Goal: Information Seeking & Learning: Learn about a topic

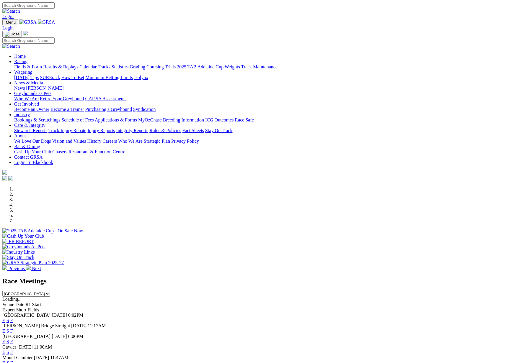
click at [129, 64] on link "Statistics" at bounding box center [119, 66] width 17 height 5
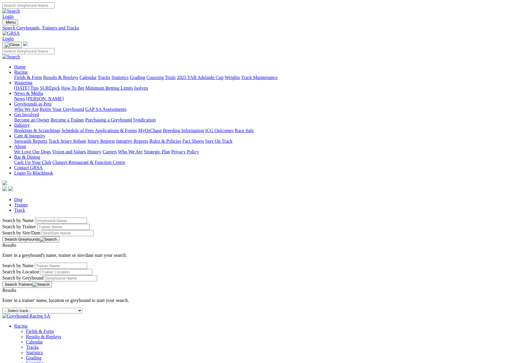
click at [87, 218] on input "Search by Greyhound name" at bounding box center [61, 221] width 52 height 6
type input "air cruiser"
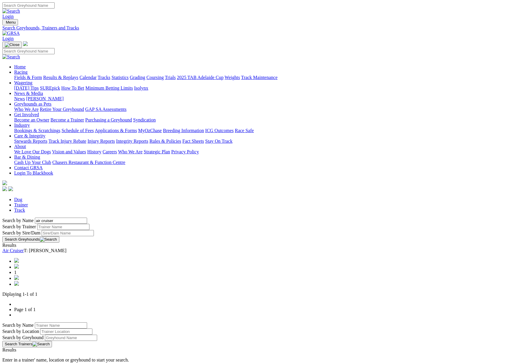
click at [24, 248] on link "Air Cruiser" at bounding box center [12, 250] width 21 height 5
drag, startPoint x: 93, startPoint y: 101, endPoint x: 60, endPoint y: 101, distance: 33.0
click at [60, 197] on div "Dog Trainer Track Search by Name air cruiser Search by Trainer Search by Sire/D…" at bounding box center [255, 285] width 506 height 176
type input "bedrock cam"
click at [28, 248] on link "Bedrock Cam" at bounding box center [15, 250] width 26 height 5
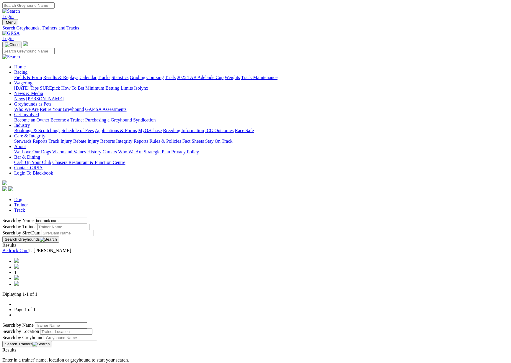
drag, startPoint x: 97, startPoint y: 102, endPoint x: 58, endPoint y: 101, distance: 39.2
click at [58, 197] on div "Dog Trainer Track Search by Name bedrock cam Search by Trainer Search by Sire/D…" at bounding box center [255, 285] width 506 height 176
type input "canya Athena"
click at [40, 248] on link "Canya Athena" at bounding box center [20, 250] width 37 height 5
drag, startPoint x: 108, startPoint y: 100, endPoint x: 65, endPoint y: 98, distance: 42.8
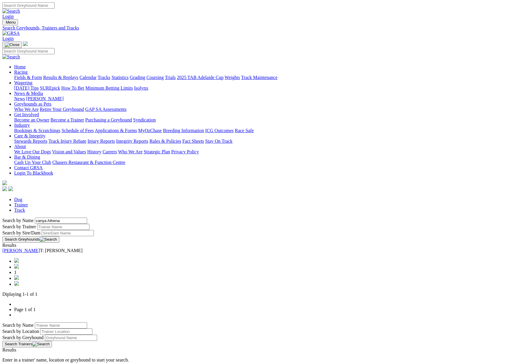
click at [63, 218] on div "Search by Name canya Athena Search by Trainer Search by Sire/Dam Search Greyhou…" at bounding box center [255, 230] width 506 height 25
type input "Carry on Izzy"
click at [29, 248] on link "Carry On Izzy" at bounding box center [15, 250] width 27 height 5
drag, startPoint x: 90, startPoint y: 98, endPoint x: 105, endPoint y: 101, distance: 15.2
click at [87, 218] on input "Carry on Izzy" at bounding box center [61, 221] width 52 height 6
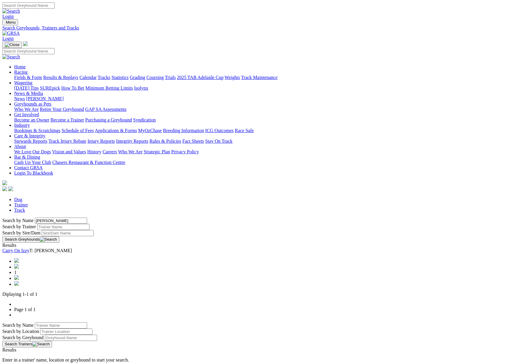
type input "Dakota Mila"
click at [40, 248] on link "Dakota Mila" at bounding box center [20, 250] width 37 height 5
drag, startPoint x: 105, startPoint y: 100, endPoint x: 71, endPoint y: 99, distance: 34.2
click at [71, 218] on input "Dakota Mila" at bounding box center [61, 221] width 52 height 6
type input "Mel Monelli"
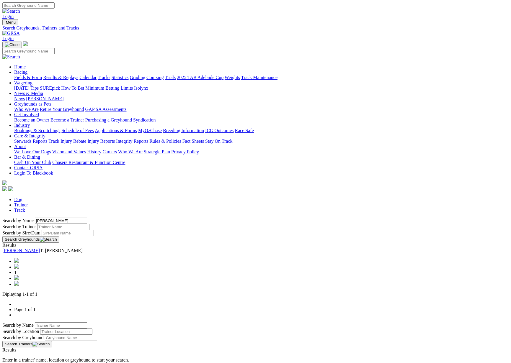
click at [40, 248] on link "Mel Monelli" at bounding box center [20, 250] width 37 height 5
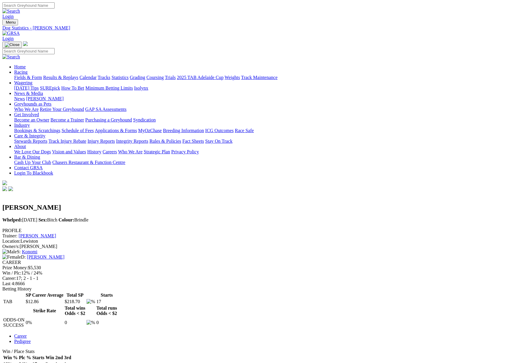
click at [78, 75] on link "Results & Replays" at bounding box center [60, 77] width 35 height 5
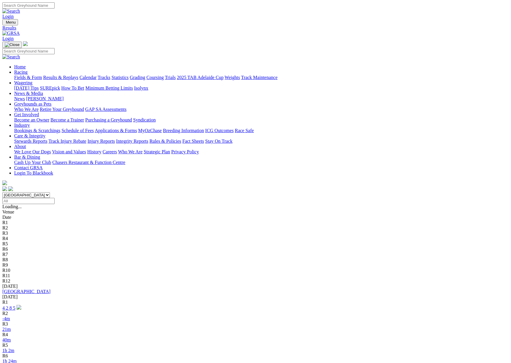
click at [78, 75] on link "Results & Replays" at bounding box center [60, 77] width 35 height 5
click at [129, 75] on link "Statistics" at bounding box center [119, 77] width 17 height 5
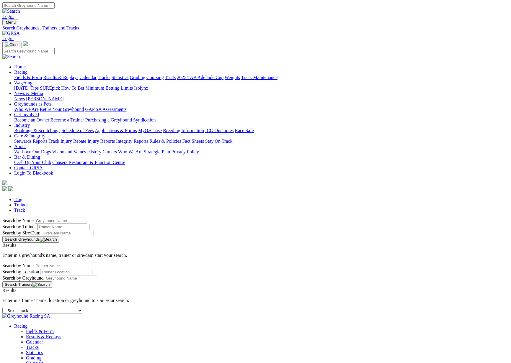
click at [87, 218] on input "Search by Greyhound name" at bounding box center [61, 221] width 52 height 6
drag, startPoint x: 96, startPoint y: 99, endPoint x: 65, endPoint y: 99, distance: 31.0
click at [65, 218] on div "Search by Name Super secret Search by Trainer Search by Sire/Dam Search Greyhou…" at bounding box center [255, 230] width 506 height 25
type input "Secret Super"
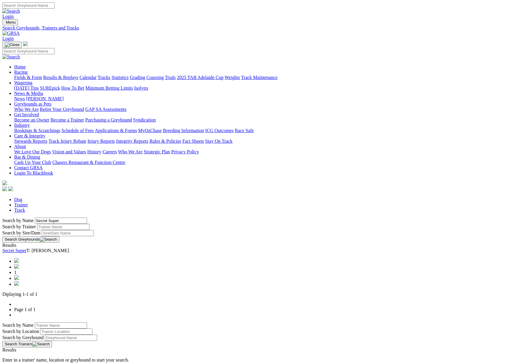
click at [26, 248] on link "Secret Super" at bounding box center [14, 250] width 24 height 5
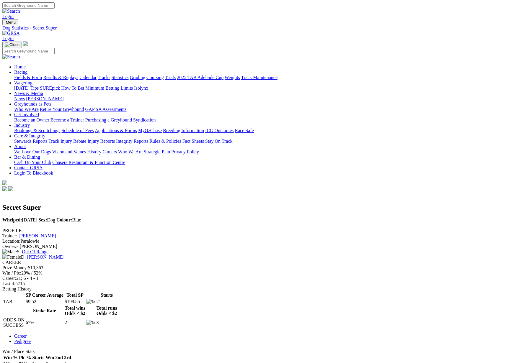
click at [148, 139] on link "Integrity Reports" at bounding box center [132, 141] width 32 height 5
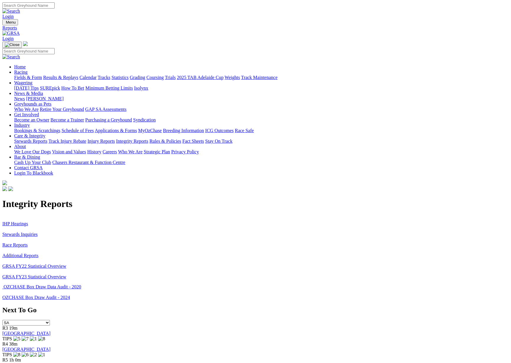
click at [38, 232] on link "Stewards Inquiries" at bounding box center [19, 234] width 35 height 5
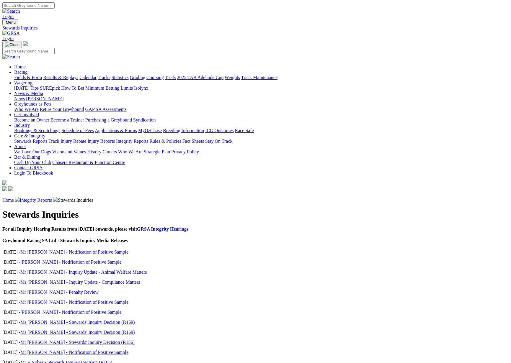
click at [128, 250] on link "Mr M Taylor - Notification of Positive Sample" at bounding box center [74, 252] width 108 height 5
click at [52, 198] on link "Integrity Reports" at bounding box center [36, 200] width 32 height 5
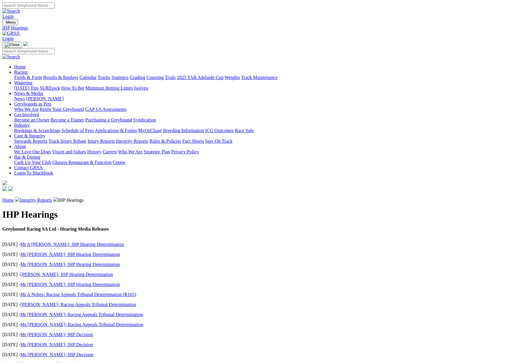
click at [52, 198] on link "Integrity Reports" at bounding box center [36, 200] width 32 height 5
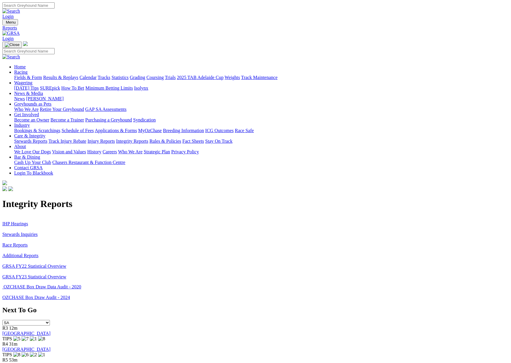
click at [27, 70] on link "Racing" at bounding box center [20, 72] width 13 height 5
click at [20, 31] on link at bounding box center [10, 33] width 17 height 5
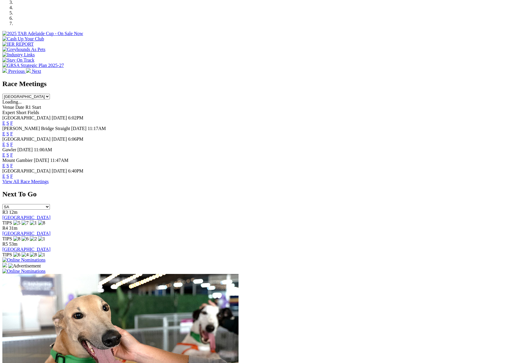
scroll to position [198, 0]
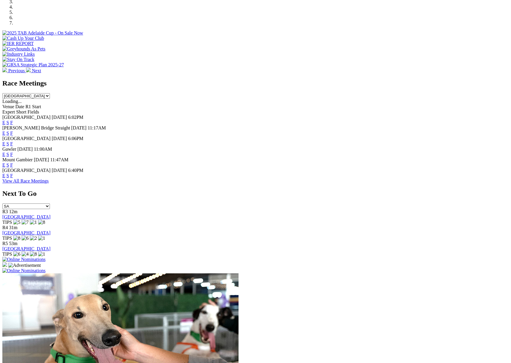
click at [13, 178] on link "F" at bounding box center [11, 175] width 3 height 5
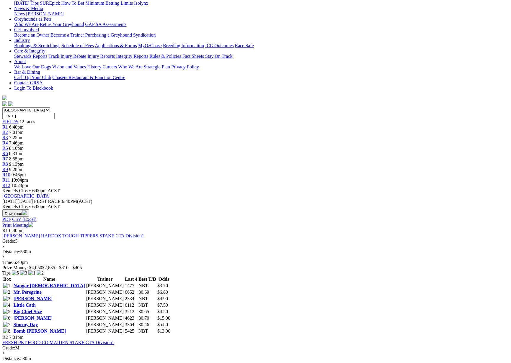
scroll to position [86, 0]
click at [36, 302] on link "Little Cath" at bounding box center [25, 304] width 22 height 5
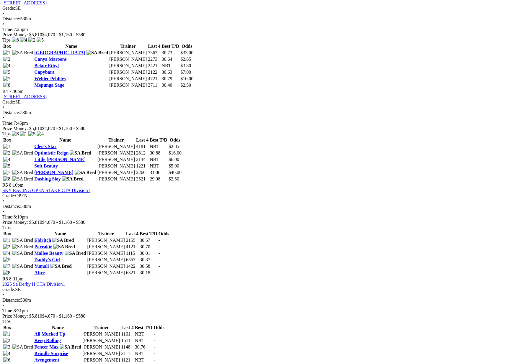
scroll to position [514, 0]
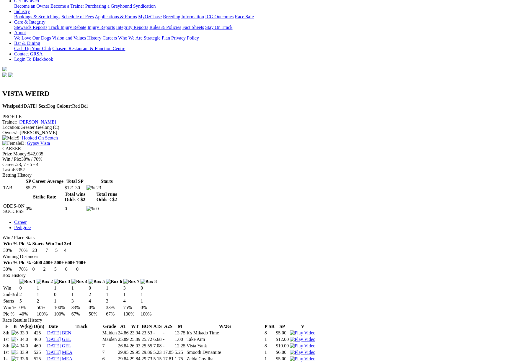
scroll to position [109, 0]
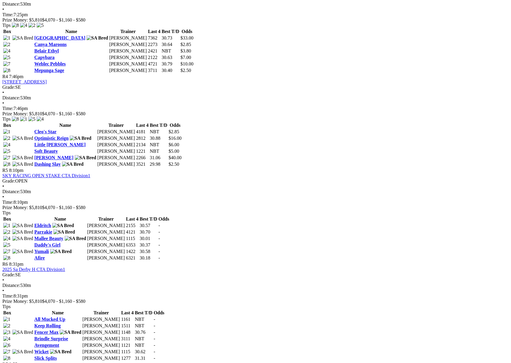
scroll to position [527, 0]
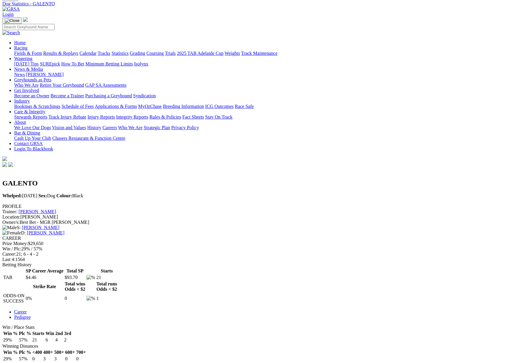
scroll to position [26, 0]
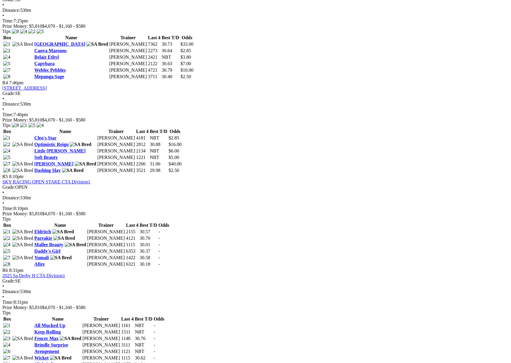
scroll to position [521, 0]
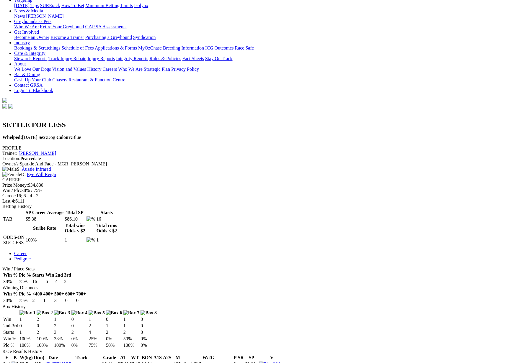
scroll to position [84, 0]
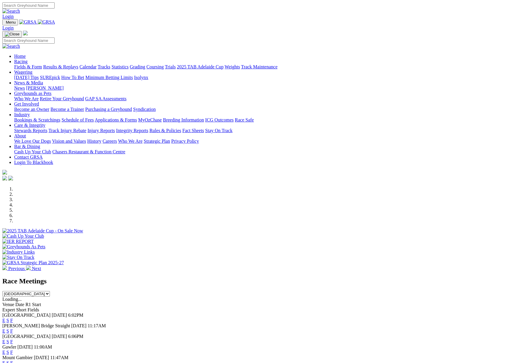
scroll to position [198, 0]
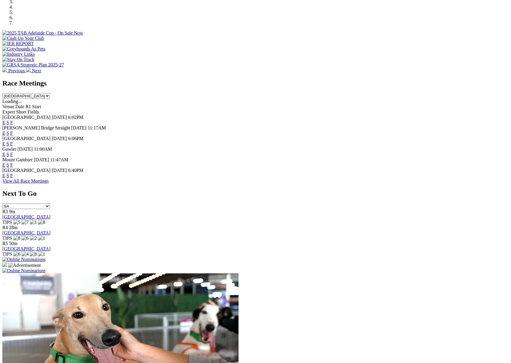
click at [49, 183] on link "View All Race Meetings" at bounding box center [25, 180] width 46 height 5
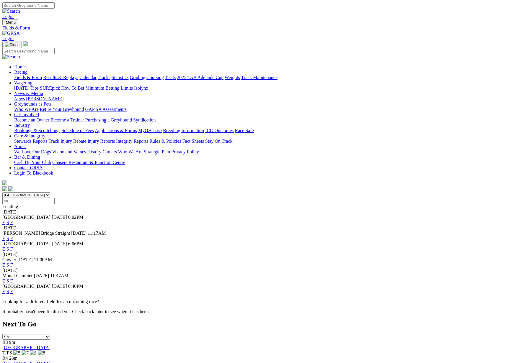
scroll to position [2, 0]
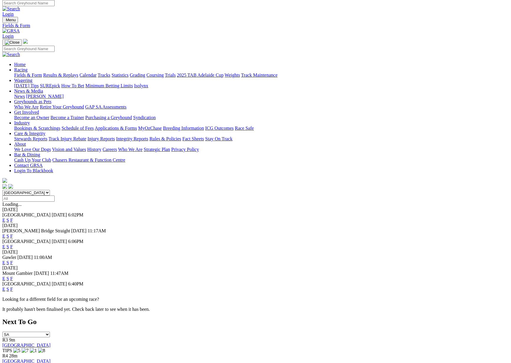
drag, startPoint x: 329, startPoint y: 74, endPoint x: 334, endPoint y: 74, distance: 4.4
click at [55, 196] on input "Select date" at bounding box center [28, 199] width 52 height 6
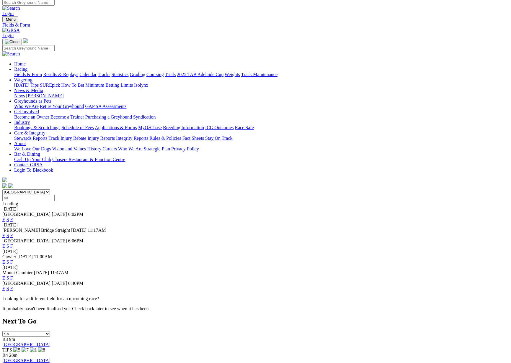
type input "Friday, 12 Sep 2025"
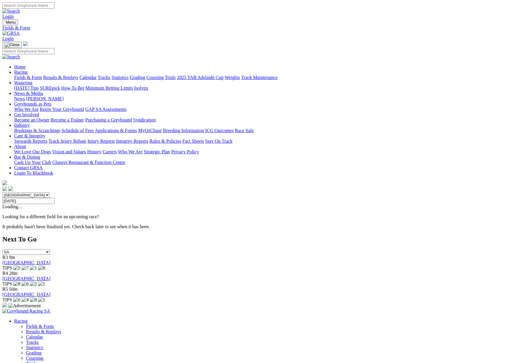
scroll to position [1, 0]
click at [96, 74] on link "Calendar" at bounding box center [87, 76] width 17 height 5
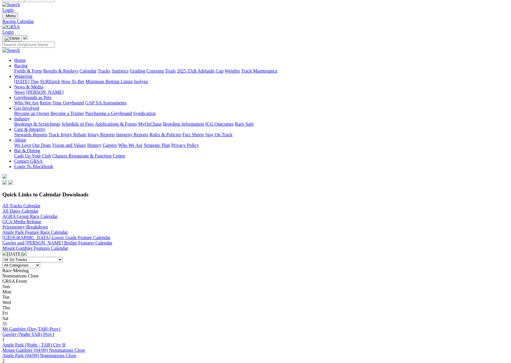
scroll to position [7, 0]
click at [27, 250] on img at bounding box center [24, 252] width 5 height 5
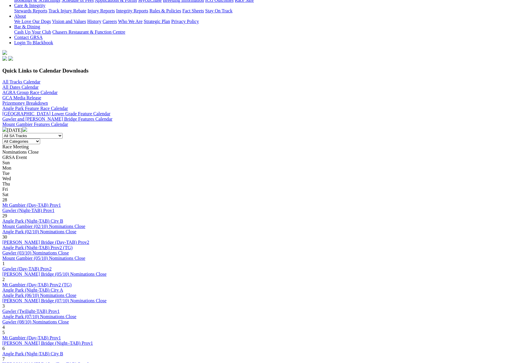
scroll to position [132, 0]
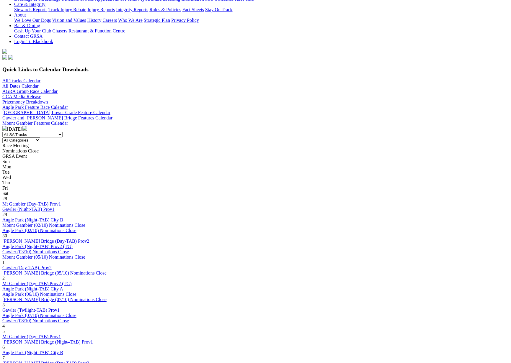
click at [7, 126] on img at bounding box center [4, 128] width 5 height 5
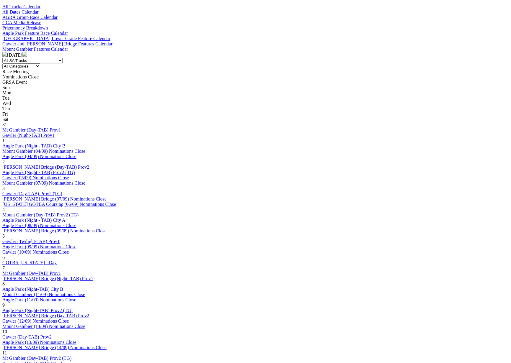
scroll to position [207, 0]
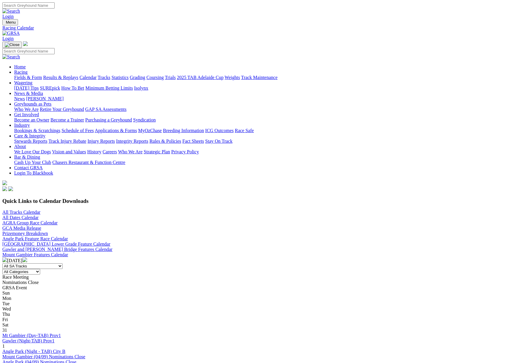
click at [78, 75] on link "Results & Replays" at bounding box center [60, 77] width 35 height 5
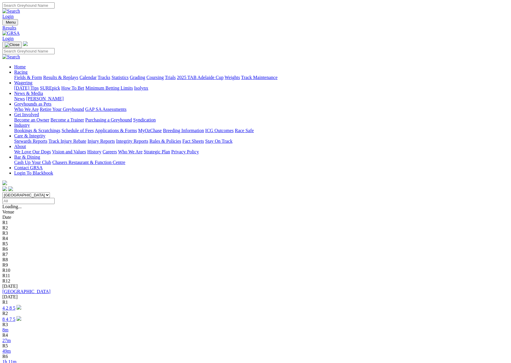
scroll to position [0, 0]
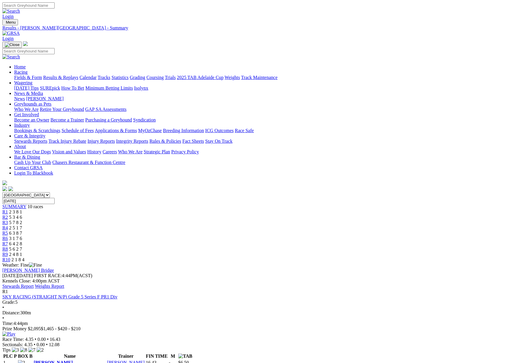
click at [34, 284] on link "Stewards Report" at bounding box center [17, 286] width 31 height 5
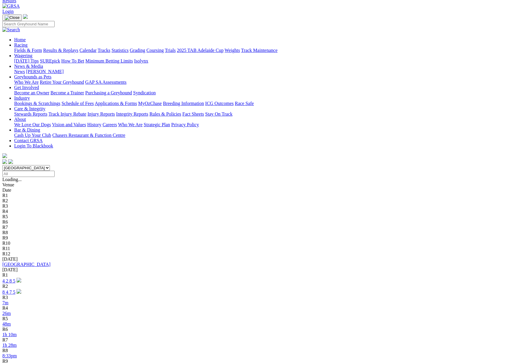
scroll to position [32, 0]
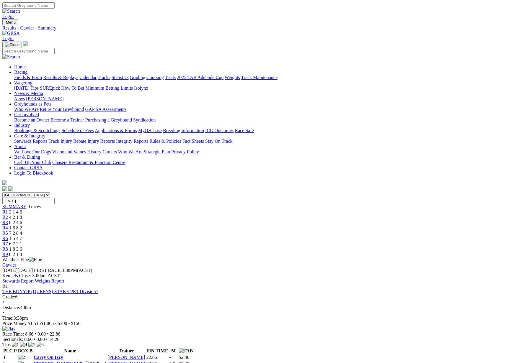
click at [34, 278] on link "Stewards Report" at bounding box center [17, 280] width 31 height 5
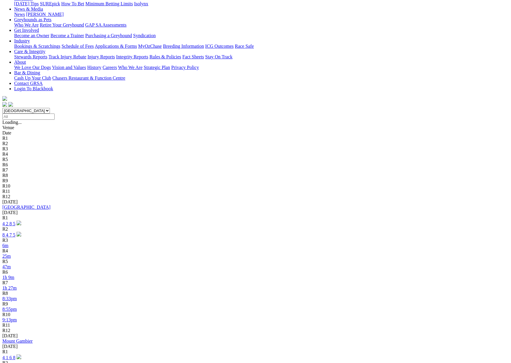
scroll to position [86, 0]
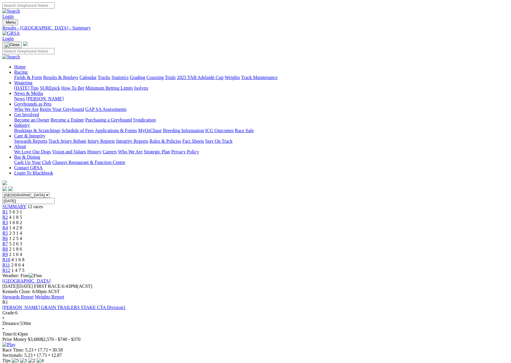
click at [34, 294] on link "Stewards Report" at bounding box center [17, 296] width 31 height 5
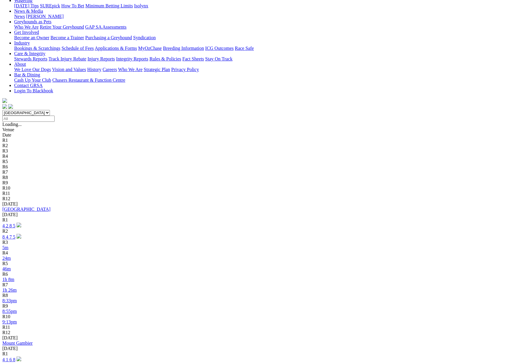
scroll to position [83, 0]
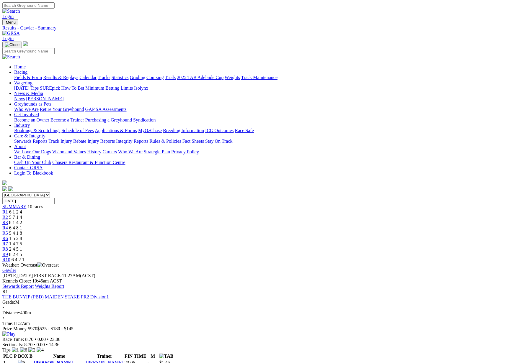
scroll to position [1, 0]
click at [34, 283] on link "Stewards Report" at bounding box center [17, 285] width 31 height 5
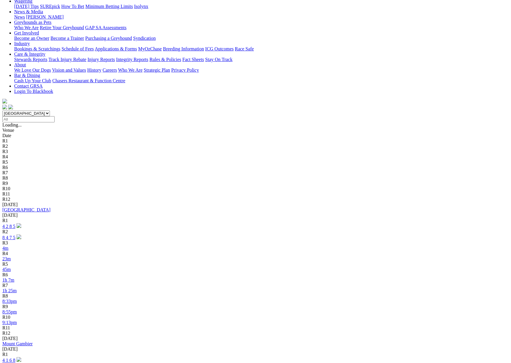
scroll to position [84, 0]
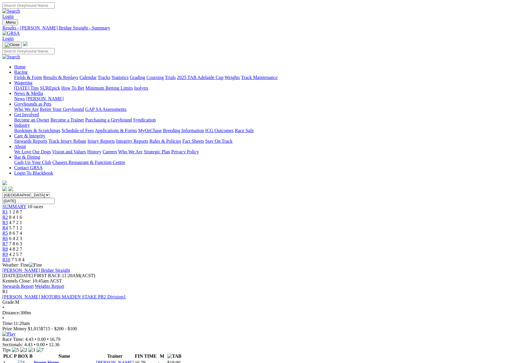
click at [34, 284] on link "Stewards Report" at bounding box center [17, 286] width 31 height 5
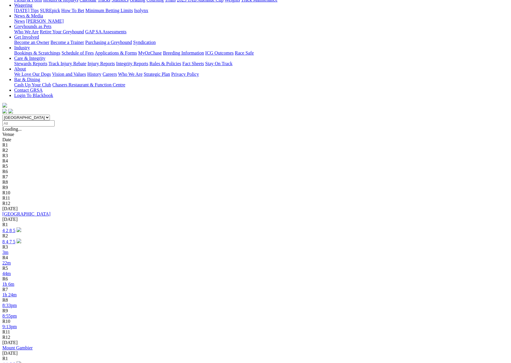
scroll to position [78, 0]
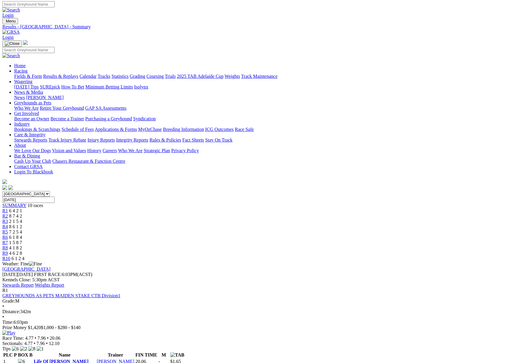
scroll to position [1, 0]
click at [34, 282] on link "Stewards Report" at bounding box center [17, 284] width 31 height 5
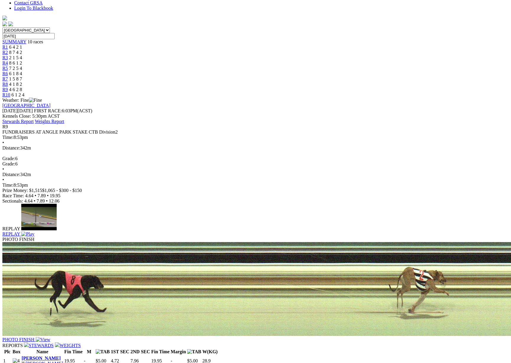
scroll to position [205, 0]
